Goal: Check status

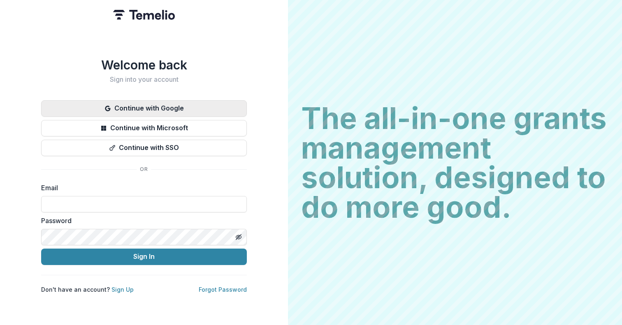
click at [158, 106] on button "Continue with Google" at bounding box center [144, 108] width 206 height 16
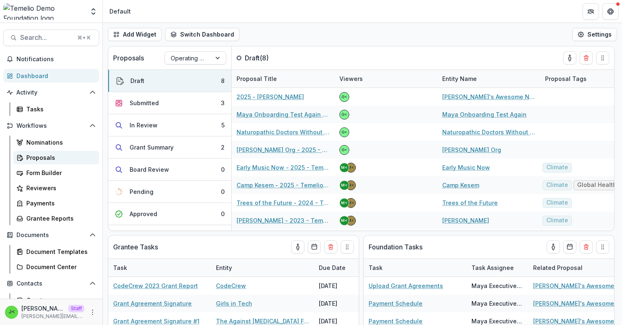
click at [48, 158] on div "Proposals" at bounding box center [59, 157] width 66 height 9
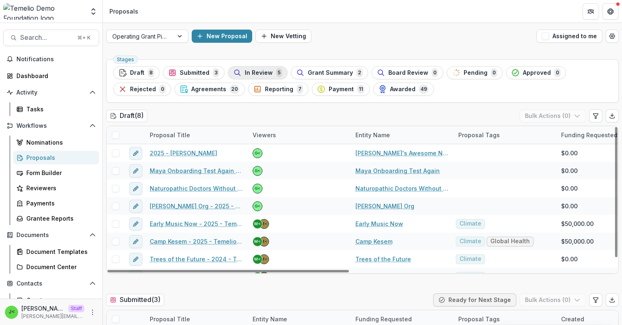
click at [248, 74] on span "In Review" at bounding box center [259, 73] width 28 height 7
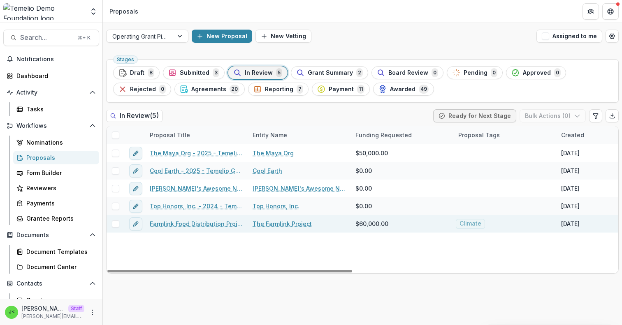
click at [179, 223] on link "Farmlink Food Distribution Project - updated" at bounding box center [196, 224] width 93 height 9
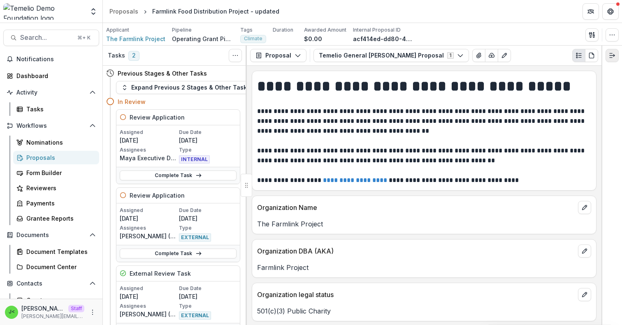
click at [611, 56] on icon "Expand right" at bounding box center [612, 55] width 7 height 7
